Goal: Information Seeking & Learning: Compare options

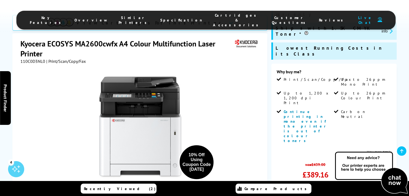
scroll to position [108, 0]
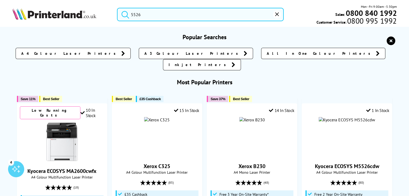
click at [147, 16] on input "5526" at bounding box center [200, 14] width 167 height 13
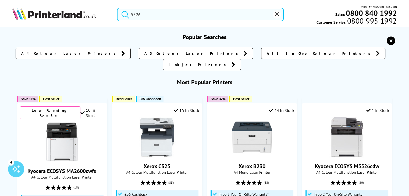
click at [117, 8] on button "submit" at bounding box center [123, 14] width 13 height 12
drag, startPoint x: 147, startPoint y: 14, endPoint x: 122, endPoint y: 15, distance: 25.6
click at [122, 15] on form "5526" at bounding box center [200, 14] width 167 height 13
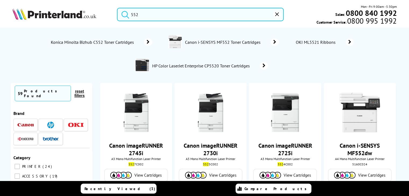
type input "5526"
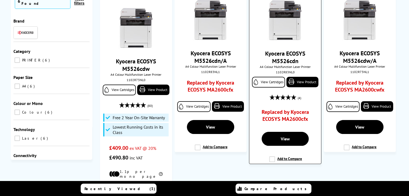
scroll to position [81, 0]
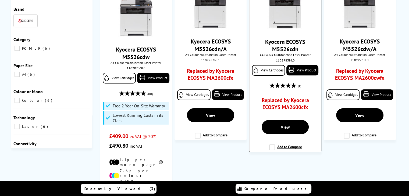
click at [289, 106] on link "Replaced by Kyocera ECOSYS MA2600cfx" at bounding box center [285, 105] width 53 height 17
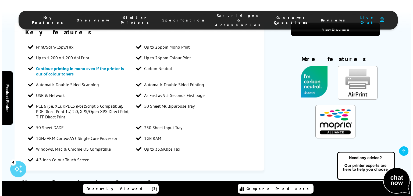
scroll to position [511, 0]
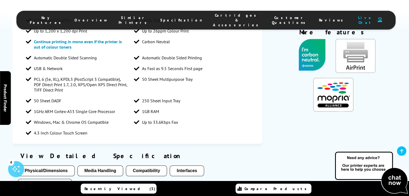
click at [273, 188] on span "Compare Products" at bounding box center [276, 189] width 65 height 5
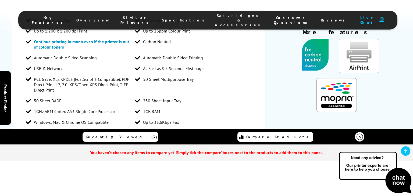
click at [144, 136] on link "Recently Viewed (3)" at bounding box center [121, 137] width 76 height 10
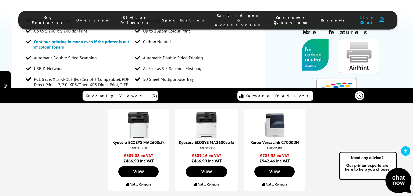
click at [139, 127] on img at bounding box center [138, 125] width 27 height 27
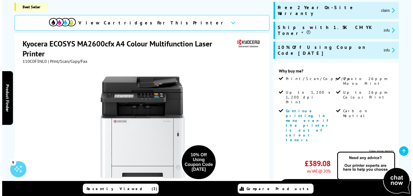
scroll to position [134, 0]
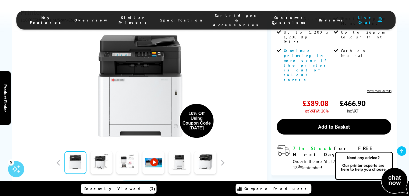
click at [274, 189] on span "Compare Products" at bounding box center [276, 189] width 65 height 5
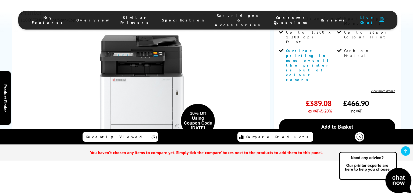
click at [404, 150] on icon at bounding box center [405, 151] width 3 height 4
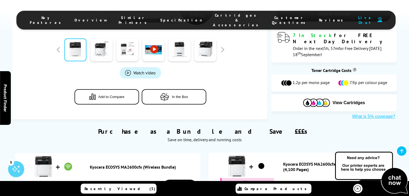
scroll to position [242, 0]
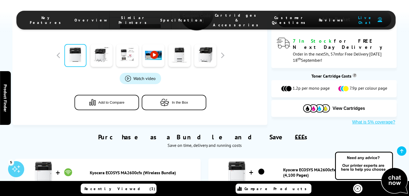
click at [119, 101] on span "Add to Compare" at bounding box center [111, 103] width 26 height 4
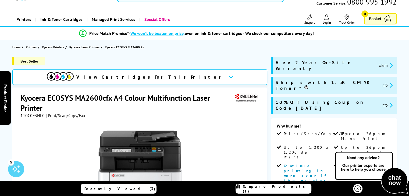
scroll to position [0, 0]
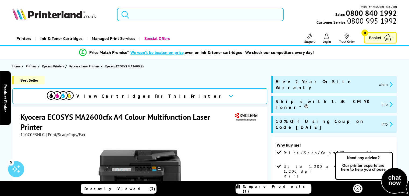
click at [136, 15] on input "search" at bounding box center [200, 14] width 167 height 13
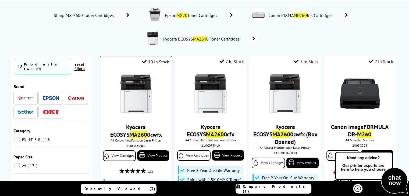
scroll to position [81, 0]
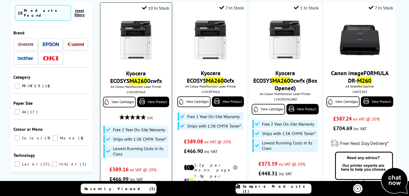
type input "mx260"
click at [141, 62] on picture at bounding box center [136, 58] width 40 height 5
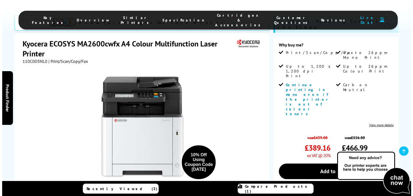
scroll to position [215, 0]
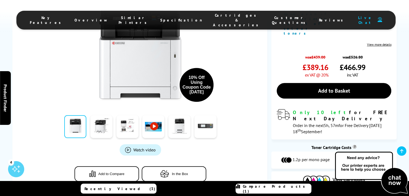
click at [120, 172] on span "Add to Compare" at bounding box center [111, 174] width 26 height 4
click at [277, 188] on span "Compare Products (2)" at bounding box center [277, 189] width 68 height 10
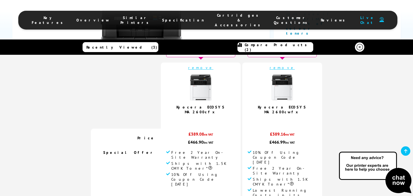
scroll to position [0, 0]
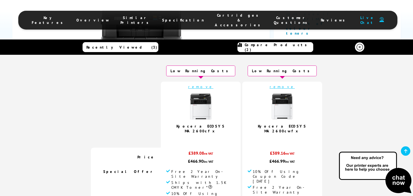
click at [281, 125] on link "Kyocera ECOSYS MA2600cwfx" at bounding box center [282, 129] width 49 height 10
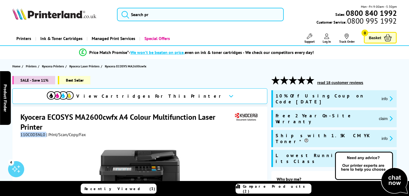
drag, startPoint x: 45, startPoint y: 135, endPoint x: 15, endPoint y: 137, distance: 30.5
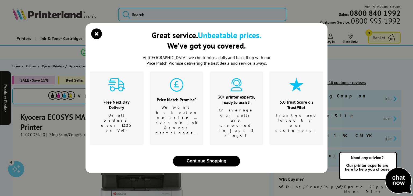
drag, startPoint x: 23, startPoint y: 136, endPoint x: 43, endPoint y: 152, distance: 26.8
click at [43, 152] on div "Great service. Unbeatable prices. We've got you covered. At Printerland, we che…" at bounding box center [206, 98] width 413 height 196
click at [40, 136] on div "Great service. Unbeatable prices. We've got you covered. At Printerland, we che…" at bounding box center [206, 98] width 413 height 196
click at [96, 39] on icon "close modal" at bounding box center [96, 34] width 11 height 11
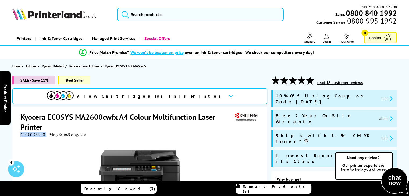
drag, startPoint x: 45, startPoint y: 135, endPoint x: 17, endPoint y: 137, distance: 27.8
copy div "110C0D3NL0"
click at [134, 16] on input "search" at bounding box center [200, 14] width 167 height 13
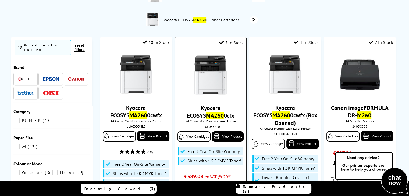
scroll to position [54, 0]
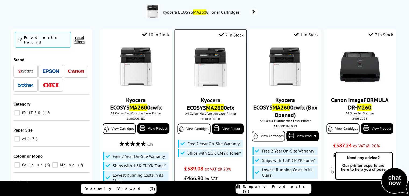
type input "mx260"
click at [210, 83] on img at bounding box center [210, 67] width 40 height 40
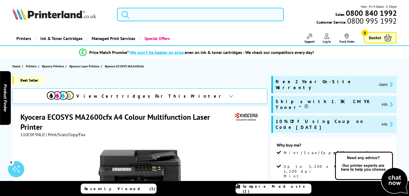
click at [146, 15] on input "search" at bounding box center [200, 14] width 167 height 13
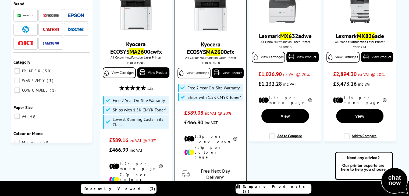
scroll to position [81, 0]
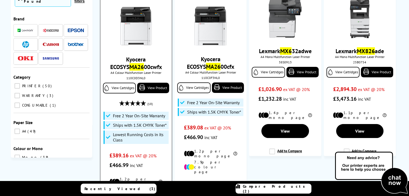
type input "MX26"
click at [143, 51] on div "Kyocera ECOSYS MA26 00cwfx A4 Colour Multifunction Laser Printer 110C0D3NL0 Vie…" at bounding box center [136, 85] width 66 height 169
drag, startPoint x: 132, startPoint y: 31, endPoint x: 141, endPoint y: 43, distance: 14.8
click at [132, 31] on img at bounding box center [136, 26] width 40 height 40
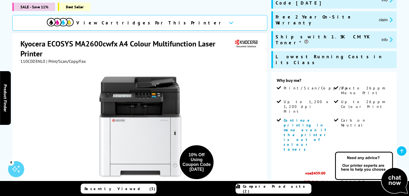
scroll to position [134, 0]
